Goal: Find specific page/section: Find specific page/section

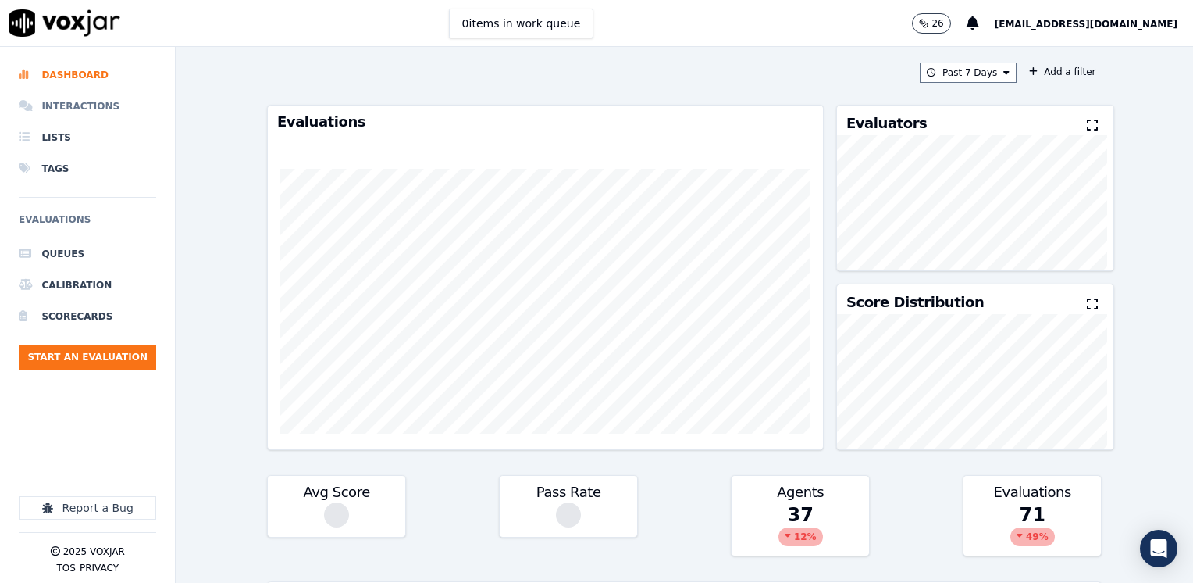
click at [93, 99] on li "Interactions" at bounding box center [87, 106] width 137 height 31
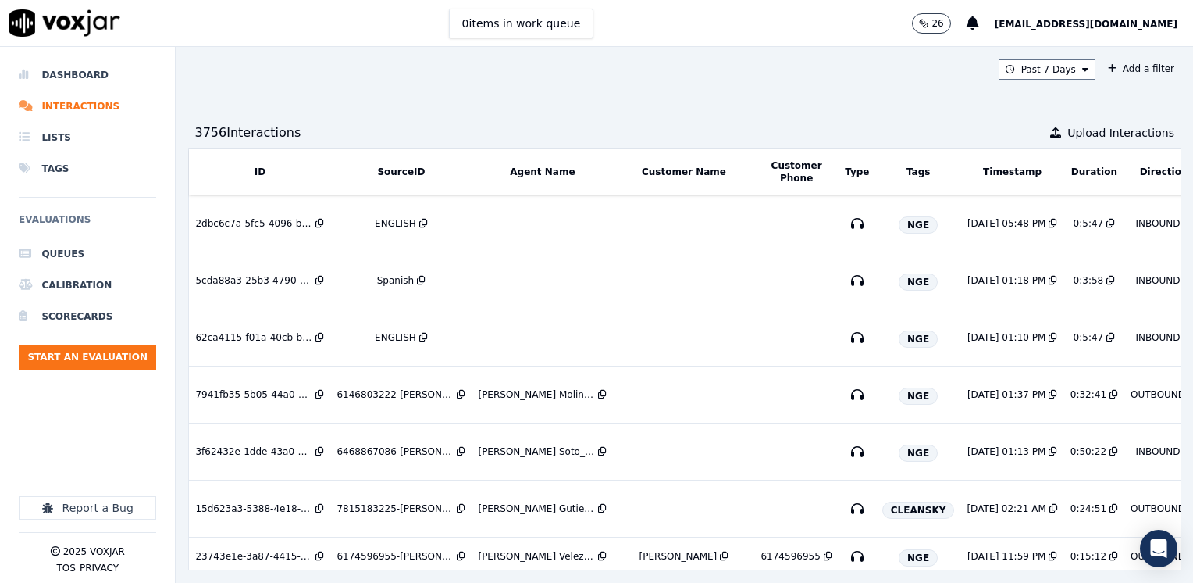
scroll to position [78, 0]
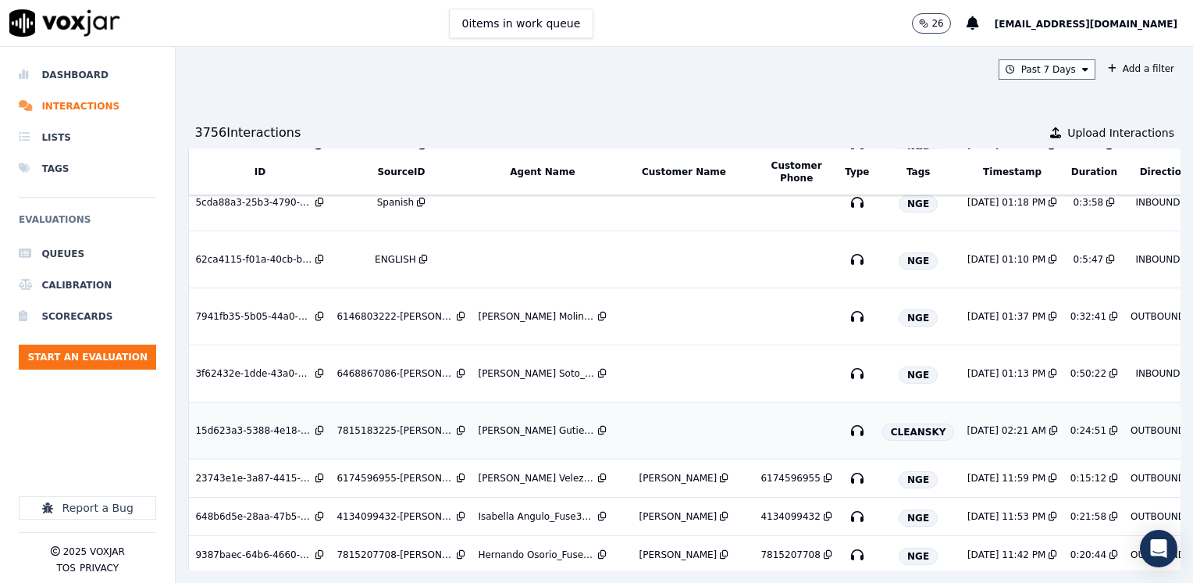
click at [652, 436] on td at bounding box center [683, 430] width 141 height 57
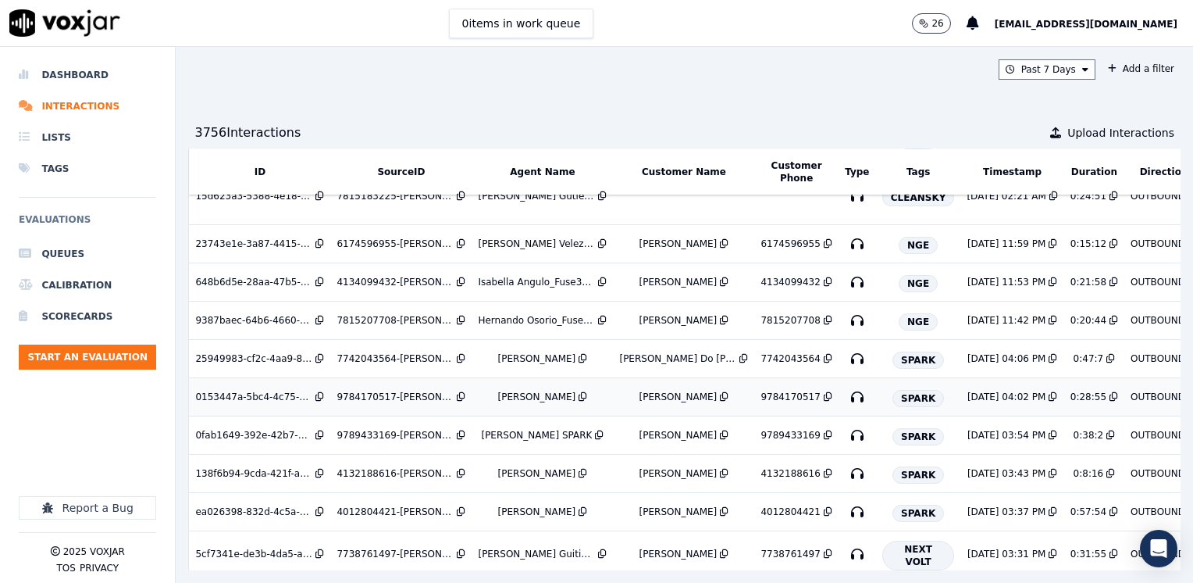
click at [519, 398] on div "Yeraldin Dias_YDiasNWFG_SPARK" at bounding box center [537, 397] width 78 height 12
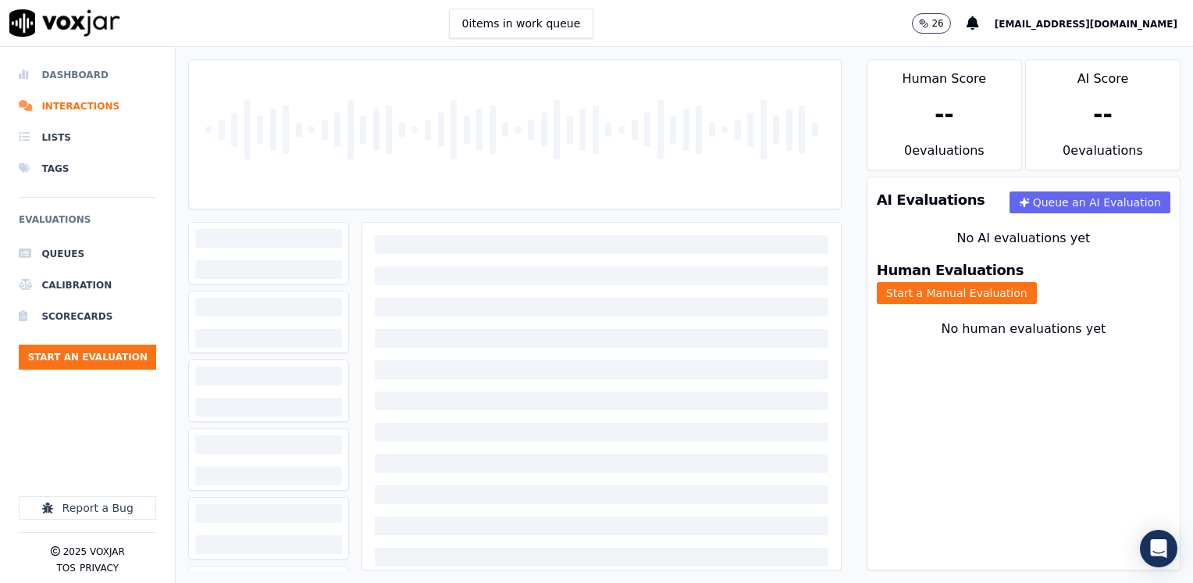
click at [80, 76] on li "Dashboard" at bounding box center [87, 74] width 137 height 31
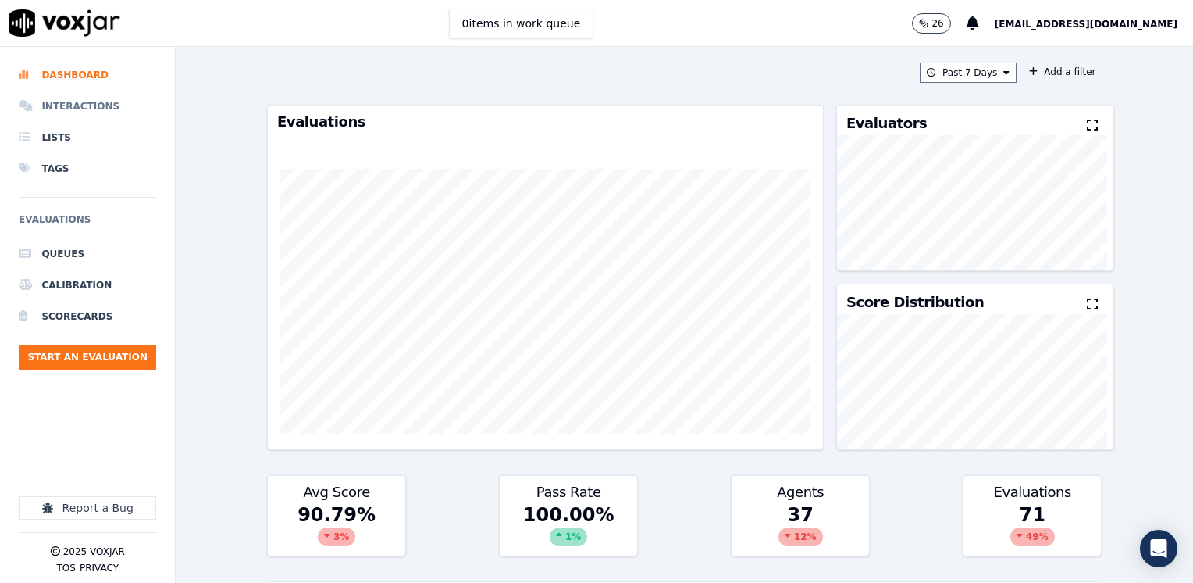
click at [75, 102] on li "Interactions" at bounding box center [87, 106] width 137 height 31
